Goal: Transaction & Acquisition: Purchase product/service

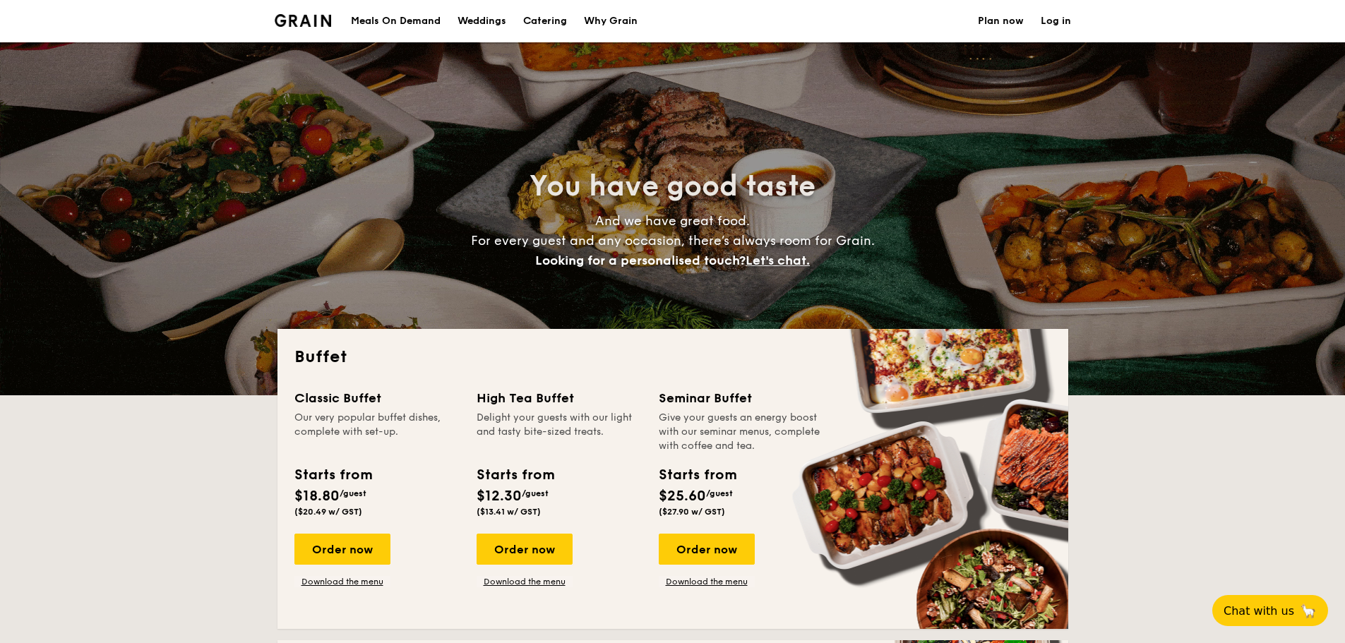
select select
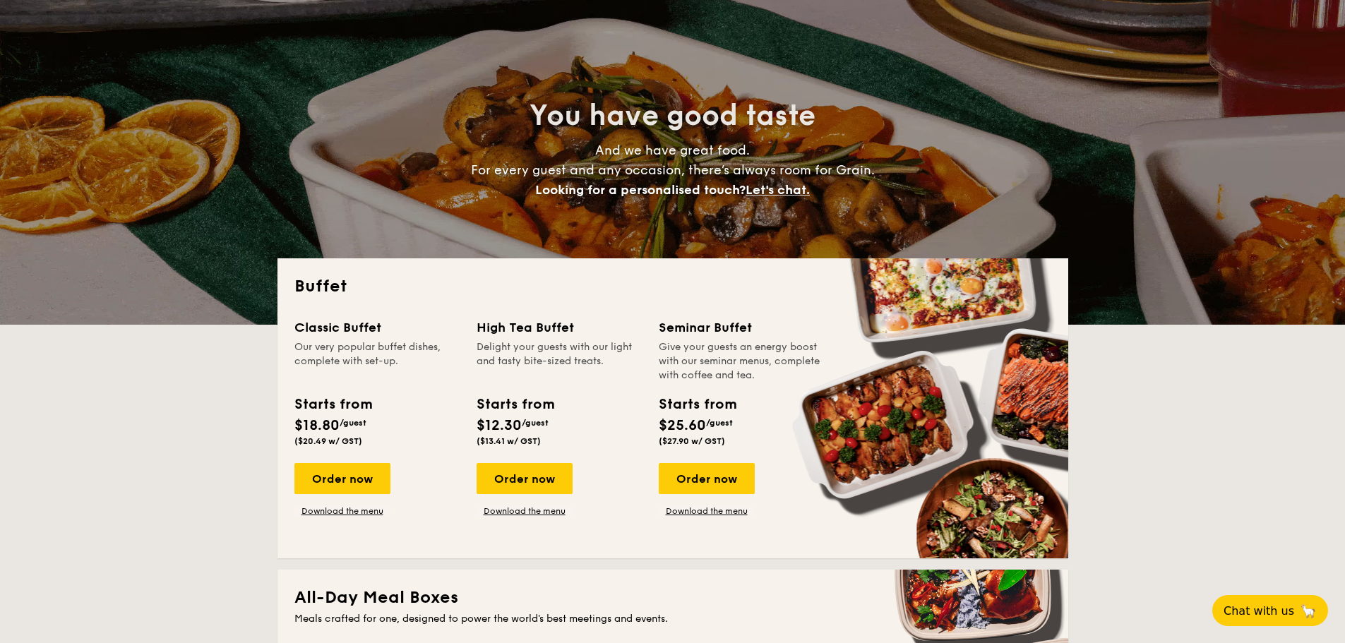
click at [719, 510] on link "Download the menu" at bounding box center [707, 510] width 96 height 11
click at [707, 484] on div "Order now" at bounding box center [707, 478] width 96 height 31
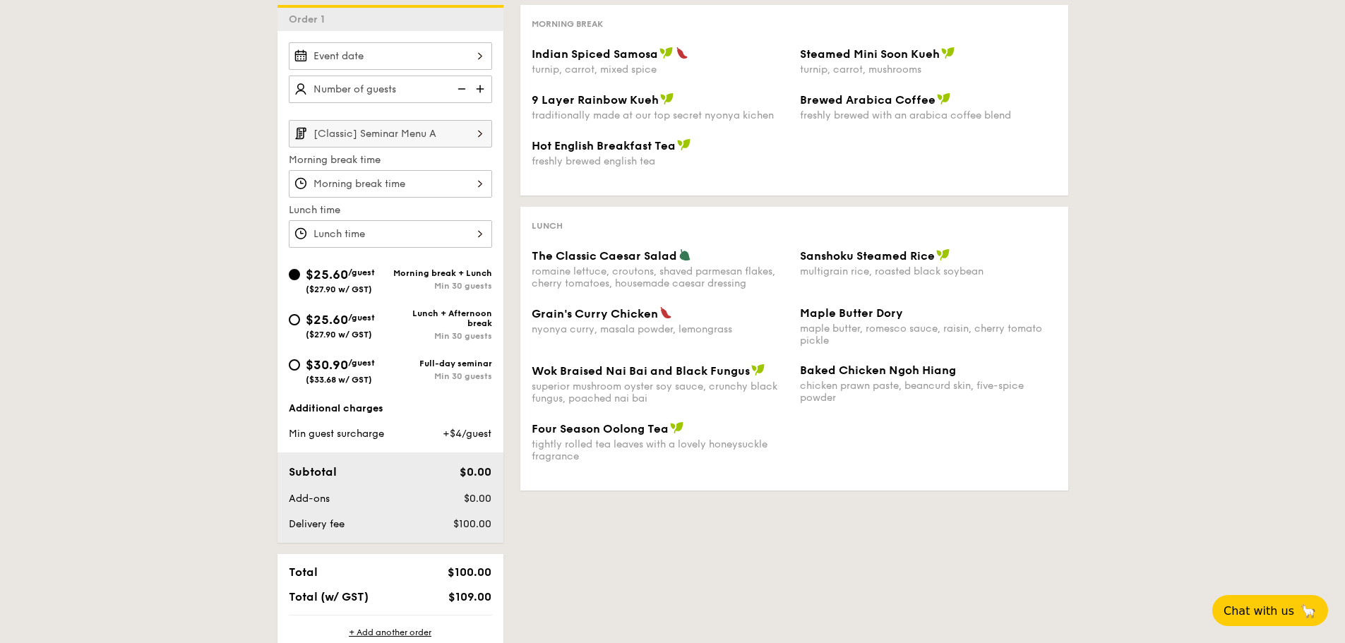
scroll to position [212, 0]
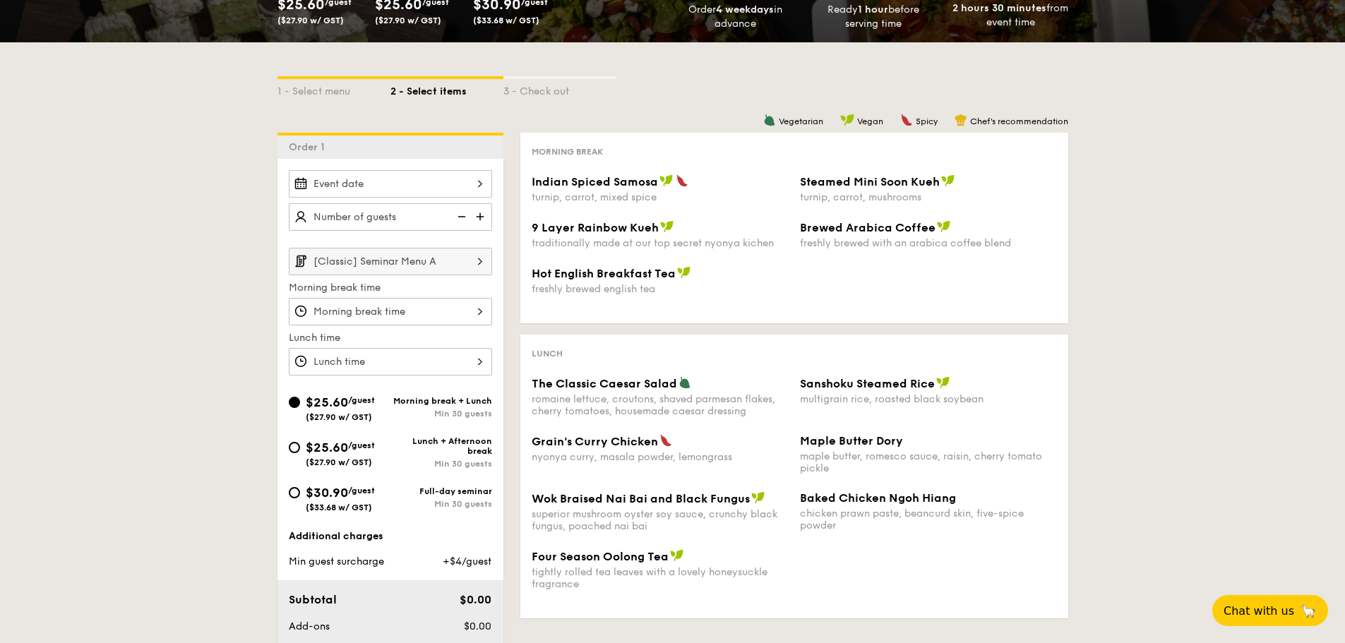
click at [427, 451] on div "Lunch + Afternoon break" at bounding box center [441, 446] width 102 height 20
click at [300, 451] on input "$25.60 /guest ($27.90 w/ GST) Lunch + Afternoon break Min 30 guests" at bounding box center [294, 447] width 11 height 11
radio input "true"
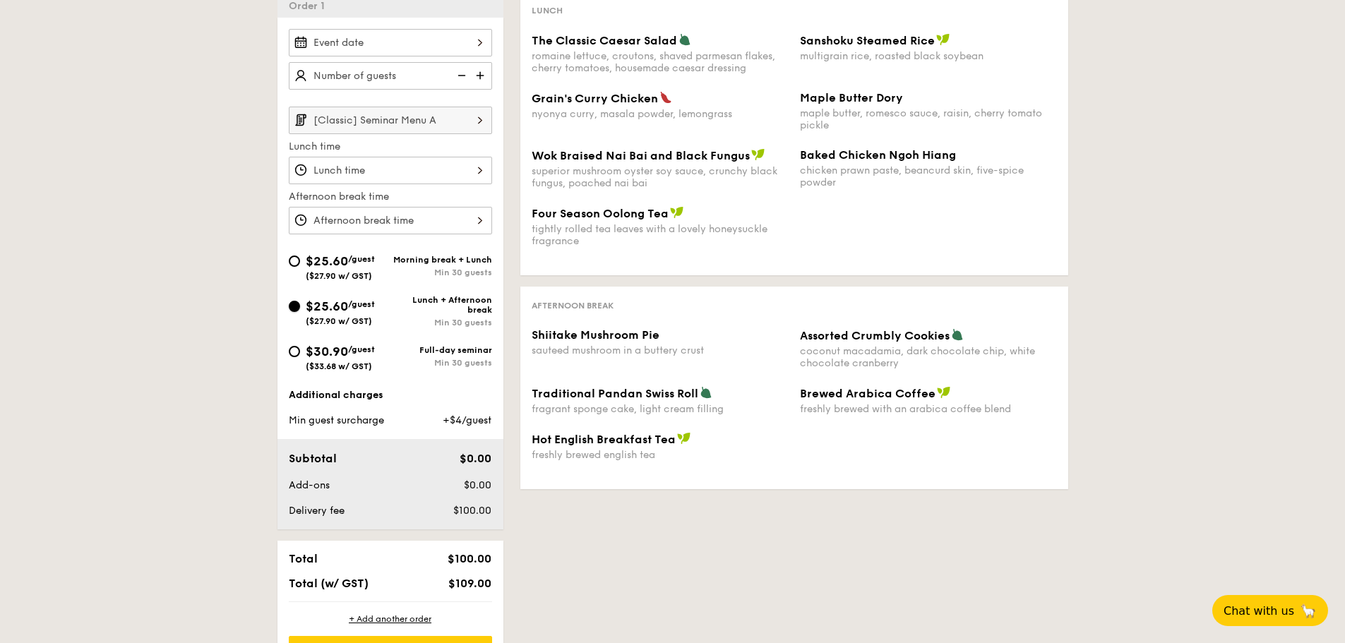
scroll to position [282, 0]
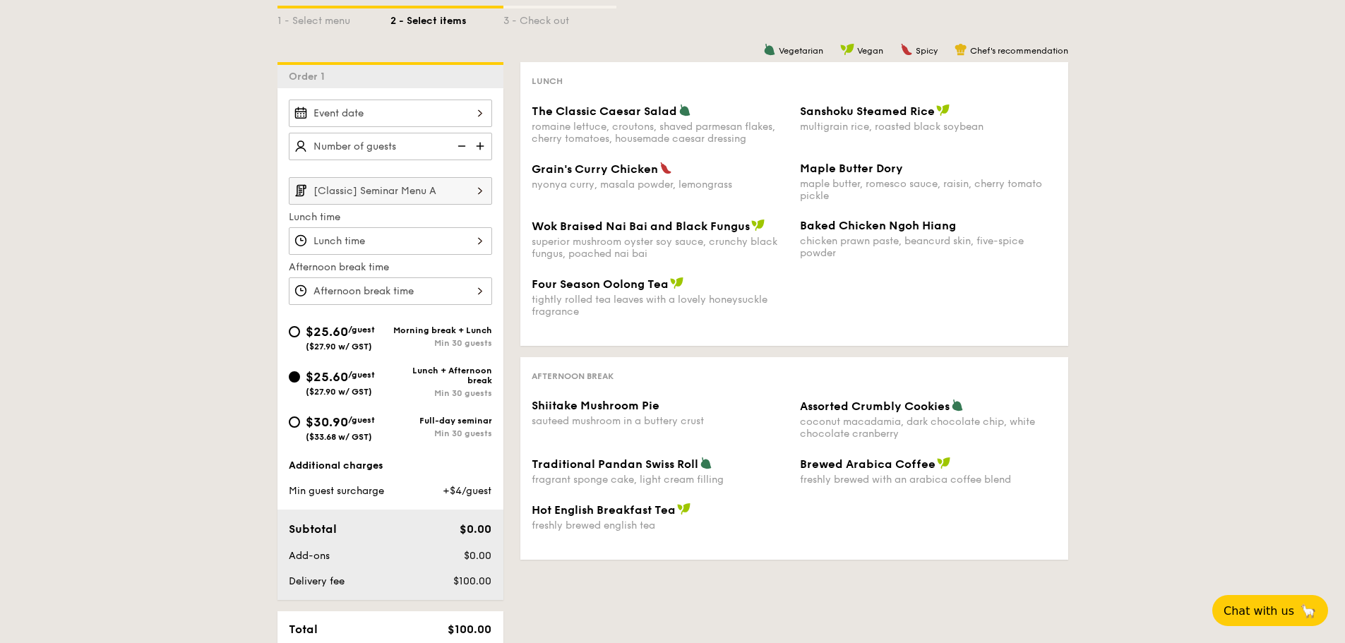
click at [575, 119] on div "The Classic Caesar Salad romaine lettuce, croutons, shaved parmesan flakes, che…" at bounding box center [660, 124] width 257 height 41
click at [580, 241] on div "superior mushroom oyster soy sauce, crunchy black fungus, poached nai bai" at bounding box center [660, 248] width 257 height 24
click at [588, 343] on div "Lunch The Classic Caesar Salad romaine lettuce, croutons, shaved parmesan flake…" at bounding box center [794, 204] width 548 height 284
click at [435, 197] on input "[Classic] Seminar Menu A" at bounding box center [390, 191] width 203 height 28
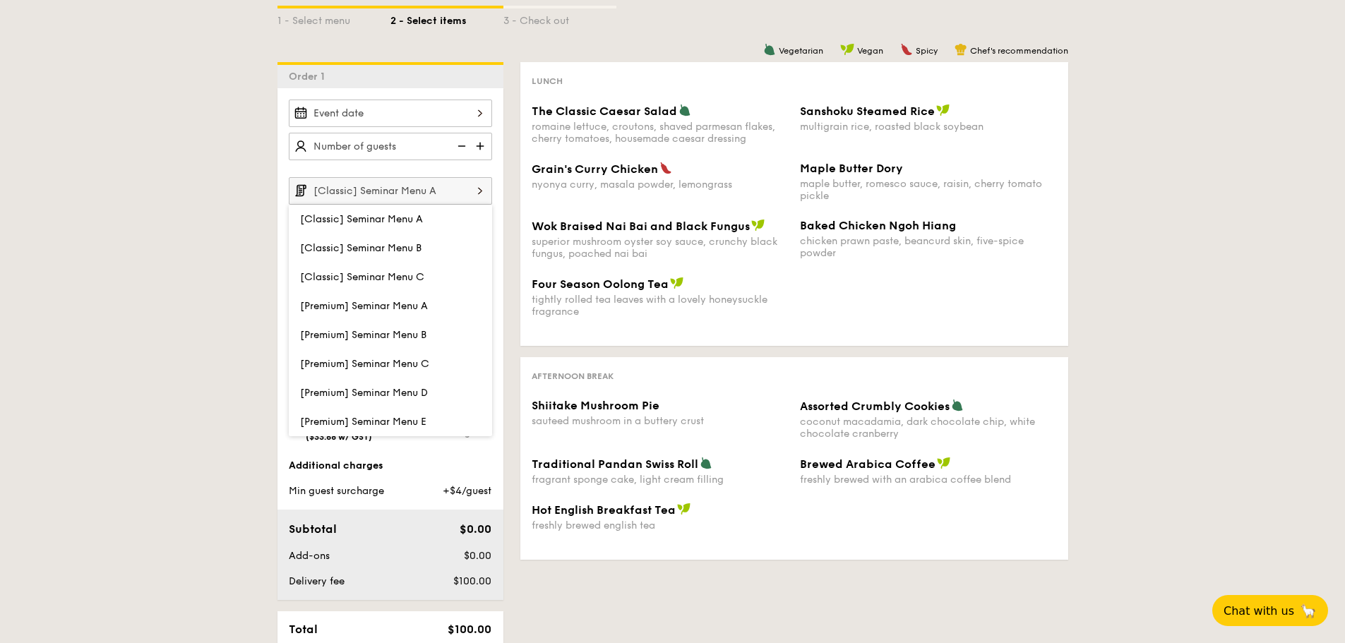
click at [436, 390] on label "[Premium] Seminar Menu D" at bounding box center [390, 392] width 203 height 29
click at [0, 0] on input "[Premium] Seminar Menu D" at bounding box center [0, 0] width 0 height 0
type input "[Premium] Seminar Menu D"
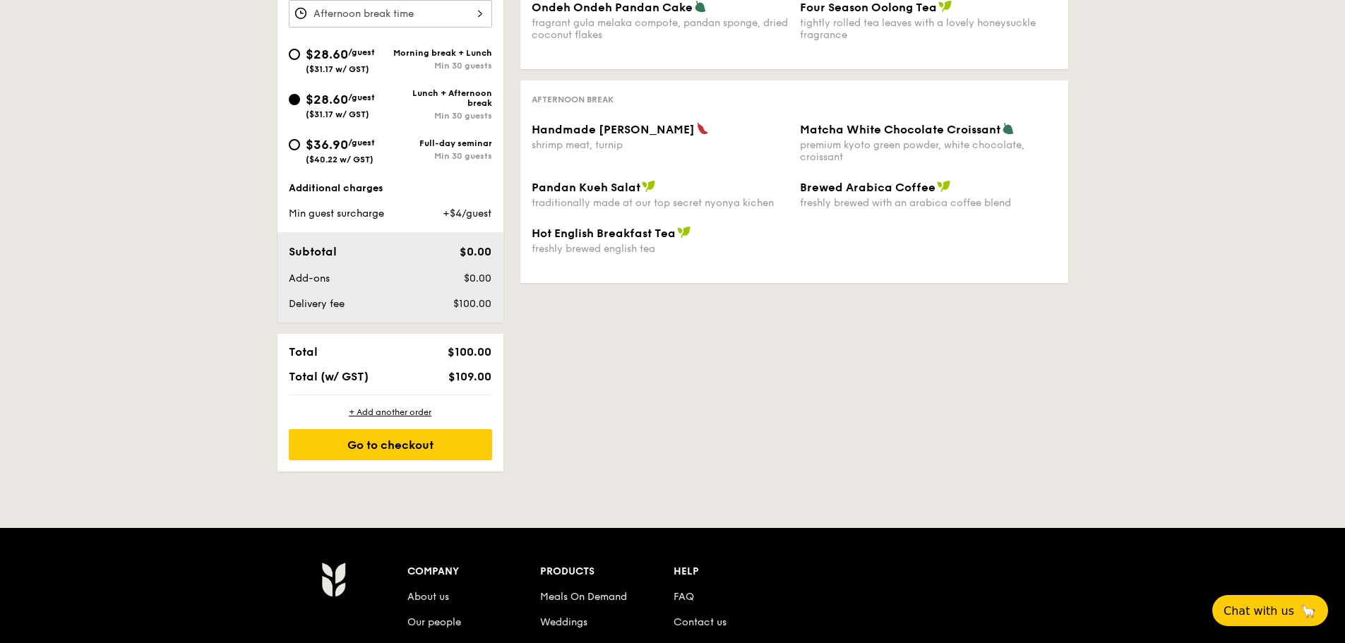
scroll to position [565, 0]
